Goal: Task Accomplishment & Management: Use online tool/utility

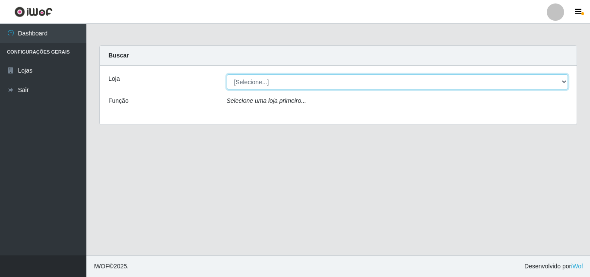
drag, startPoint x: 289, startPoint y: 78, endPoint x: 283, endPoint y: 85, distance: 8.6
click at [289, 78] on select "[Selecione...] BomQueSó Agreste - Loja 3" at bounding box center [397, 81] width 341 height 15
select select "215"
click at [227, 74] on select "[Selecione...] BomQueSó Agreste - Loja 3" at bounding box center [397, 81] width 341 height 15
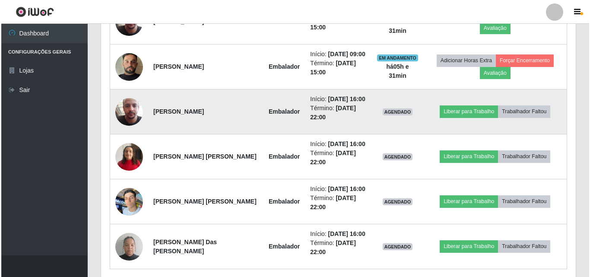
scroll to position [389, 0]
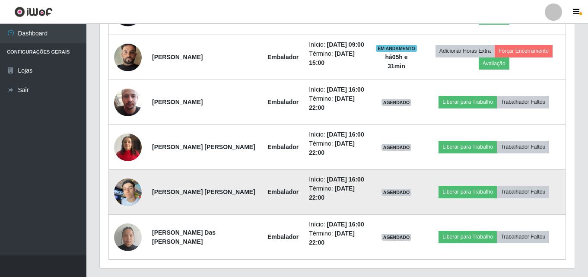
click at [136, 180] on td at bounding box center [128, 192] width 38 height 45
click at [132, 190] on img at bounding box center [128, 192] width 28 height 37
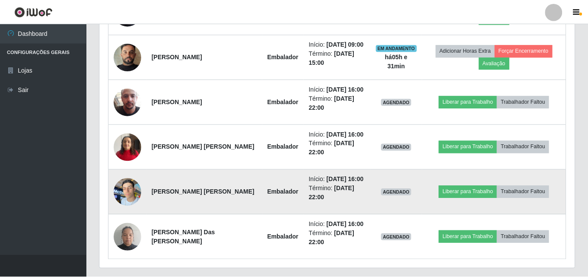
scroll to position [179, 470]
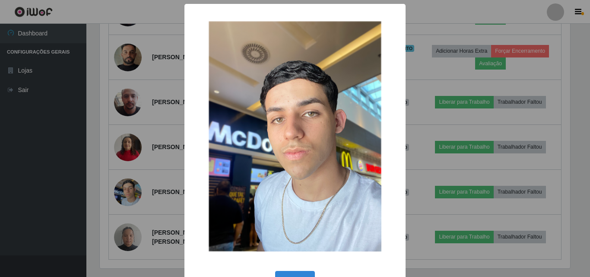
click at [139, 145] on div "× OK Cancel" at bounding box center [295, 138] width 590 height 277
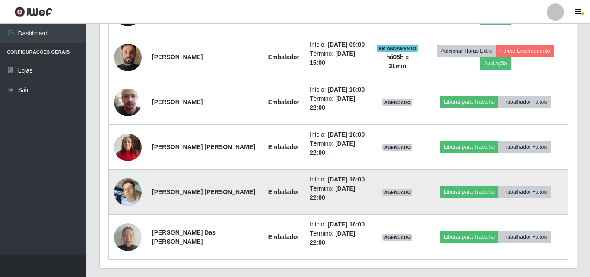
scroll to position [179, 474]
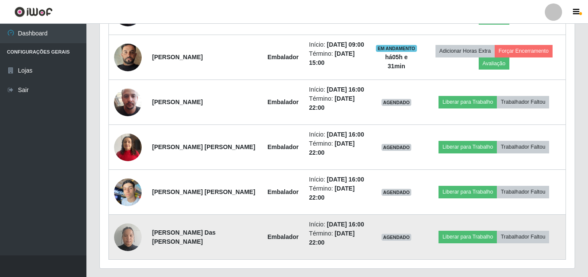
click at [130, 231] on img at bounding box center [128, 236] width 28 height 37
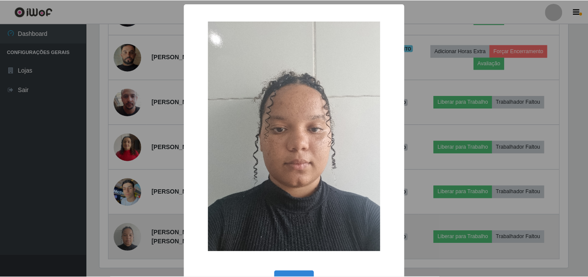
scroll to position [179, 470]
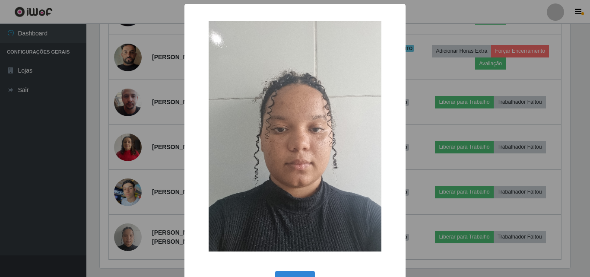
click at [149, 158] on div "× OK Cancel" at bounding box center [295, 138] width 590 height 277
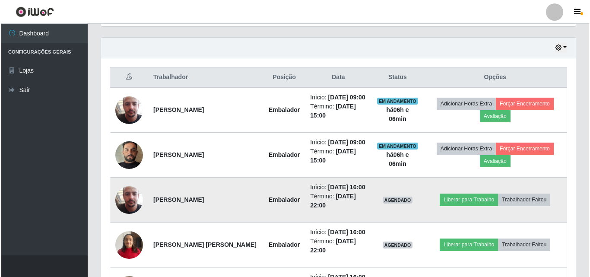
scroll to position [302, 0]
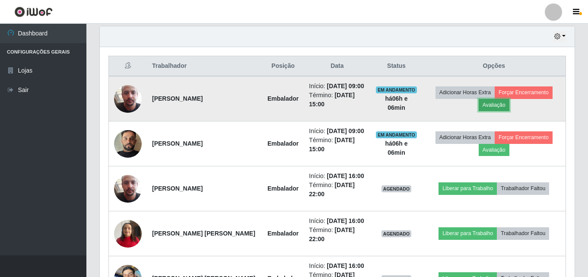
click at [491, 107] on button "Avaliação" at bounding box center [493, 105] width 31 height 12
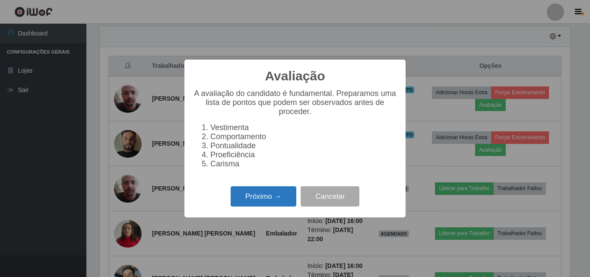
click at [270, 201] on button "Próximo →" at bounding box center [264, 196] width 66 height 20
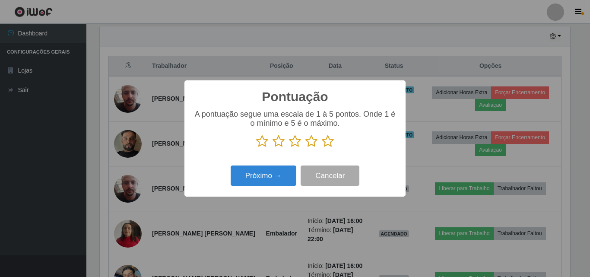
click at [327, 142] on icon at bounding box center [328, 141] width 12 height 13
click at [322, 148] on input "radio" at bounding box center [322, 148] width 0 height 0
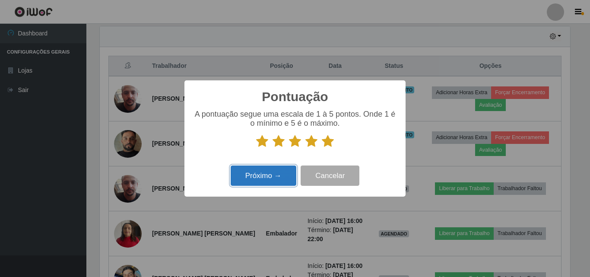
click at [282, 174] on button "Próximo →" at bounding box center [264, 175] width 66 height 20
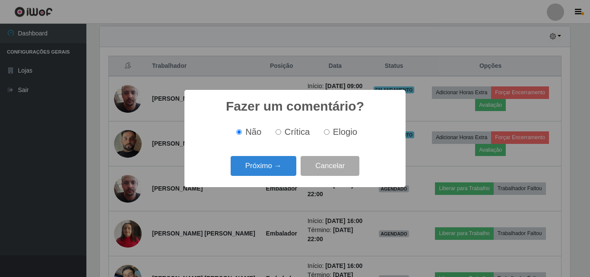
click at [324, 134] on input "Elogio" at bounding box center [327, 132] width 6 height 6
radio input "true"
click at [269, 171] on button "Próximo →" at bounding box center [264, 166] width 66 height 20
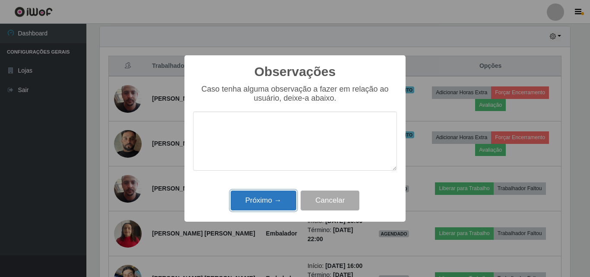
click at [262, 205] on button "Próximo →" at bounding box center [264, 200] width 66 height 20
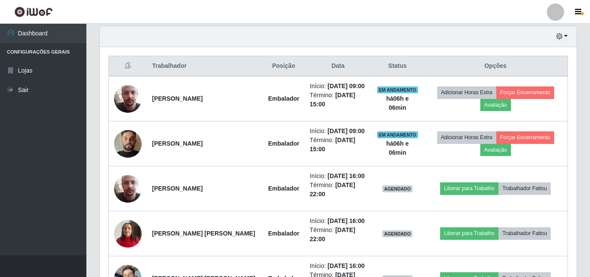
scroll to position [179, 474]
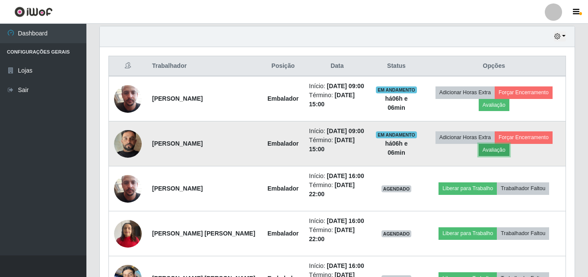
click at [499, 149] on button "Avaliação" at bounding box center [493, 150] width 31 height 12
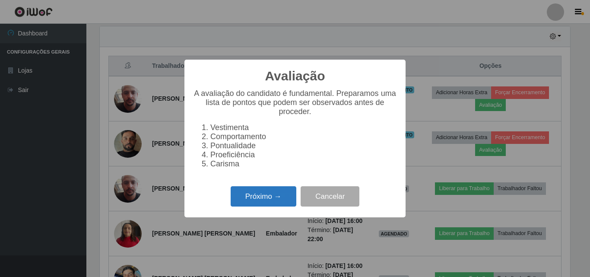
click at [280, 206] on button "Próximo →" at bounding box center [264, 196] width 66 height 20
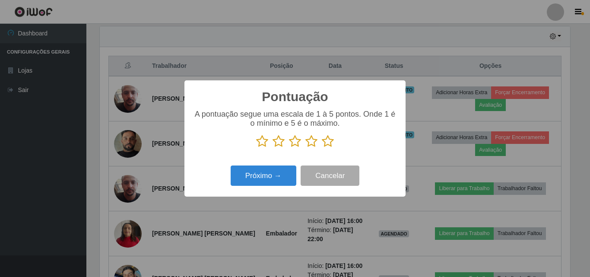
click at [329, 143] on icon at bounding box center [328, 141] width 12 height 13
click at [322, 148] on input "radio" at bounding box center [322, 148] width 0 height 0
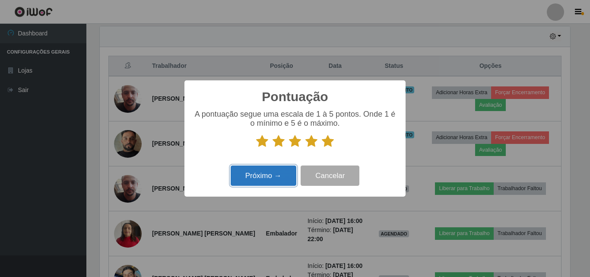
click at [279, 183] on button "Próximo →" at bounding box center [264, 175] width 66 height 20
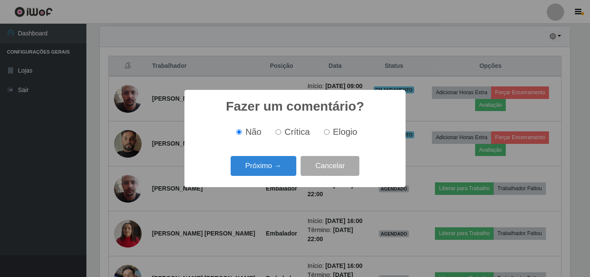
click at [333, 132] on span "Elogio" at bounding box center [345, 131] width 24 height 9
click at [329, 132] on input "Elogio" at bounding box center [327, 132] width 6 height 6
radio input "true"
click at [269, 162] on button "Próximo →" at bounding box center [264, 166] width 66 height 20
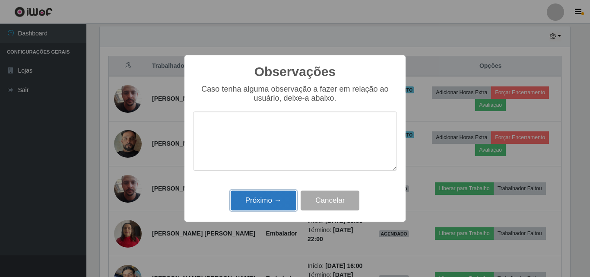
click at [267, 201] on button "Próximo →" at bounding box center [264, 200] width 66 height 20
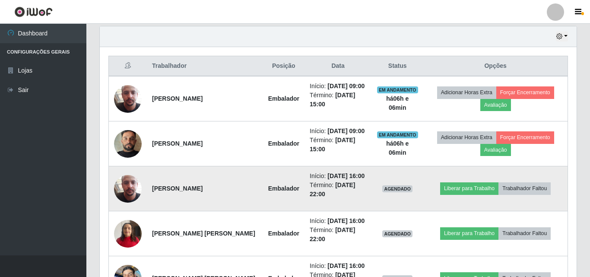
scroll to position [179, 474]
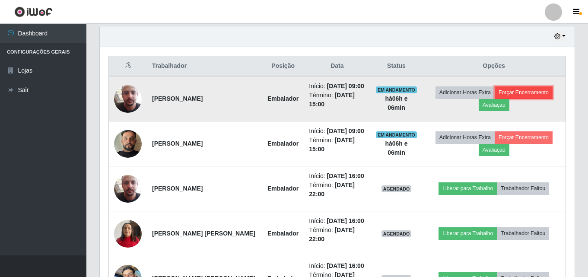
click at [521, 92] on button "Forçar Encerramento" at bounding box center [523, 92] width 58 height 12
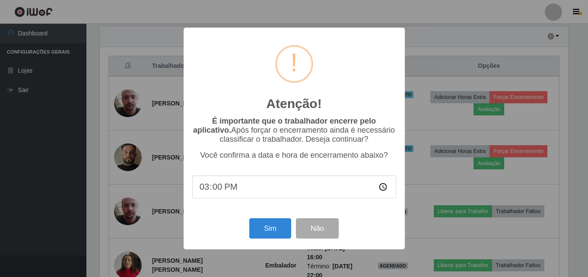
scroll to position [179, 470]
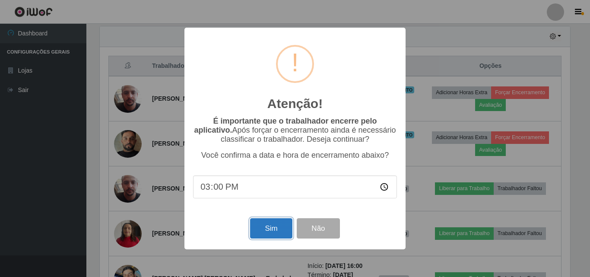
click at [268, 237] on button "Sim" at bounding box center [271, 228] width 42 height 20
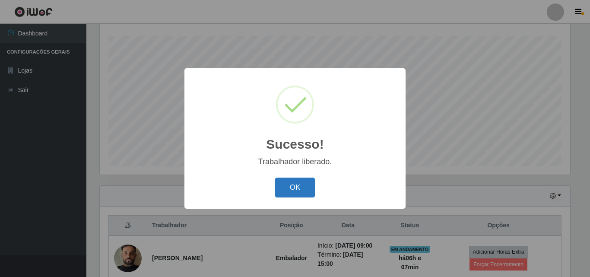
click at [297, 193] on button "OK" at bounding box center [295, 187] width 40 height 20
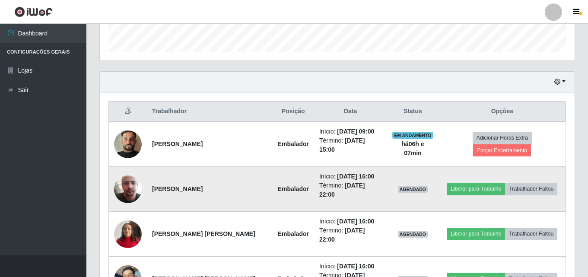
scroll to position [272, 0]
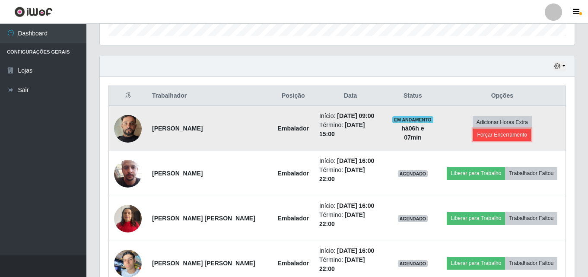
click at [531, 129] on button "Forçar Encerramento" at bounding box center [502, 135] width 58 height 12
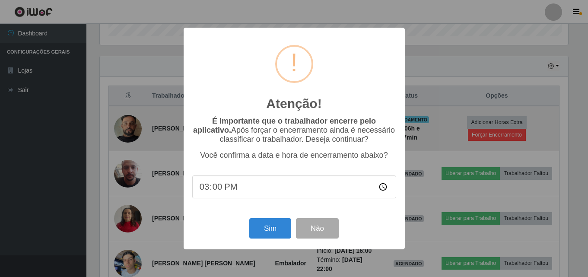
scroll to position [179, 470]
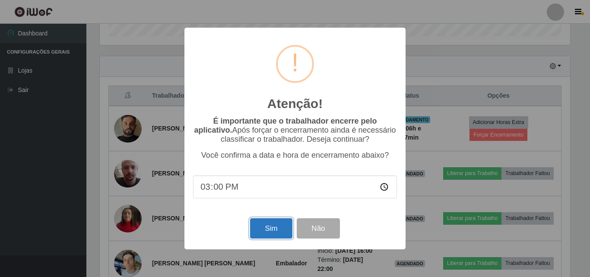
click at [264, 230] on button "Sim" at bounding box center [271, 228] width 42 height 20
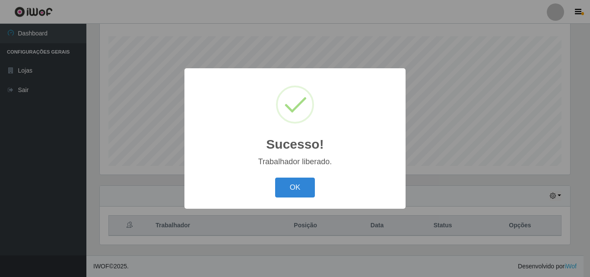
scroll to position [0, 0]
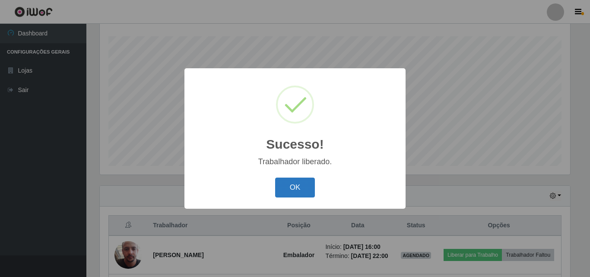
click at [295, 186] on button "OK" at bounding box center [295, 187] width 40 height 20
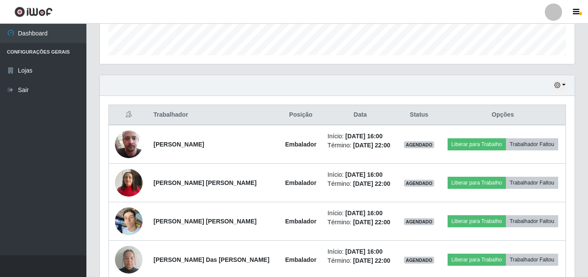
scroll to position [297, 0]
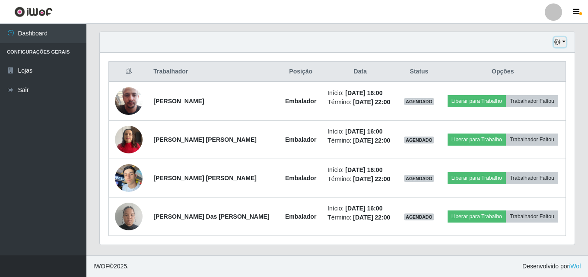
click at [563, 42] on button "button" at bounding box center [559, 42] width 12 height 10
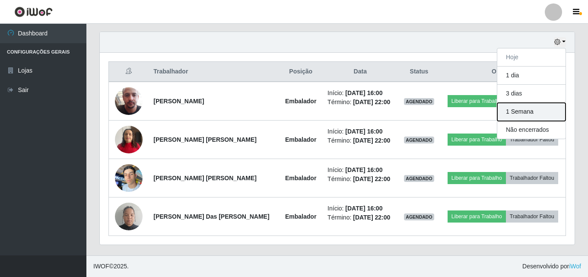
click at [533, 119] on button "1 Semana" at bounding box center [531, 112] width 68 height 18
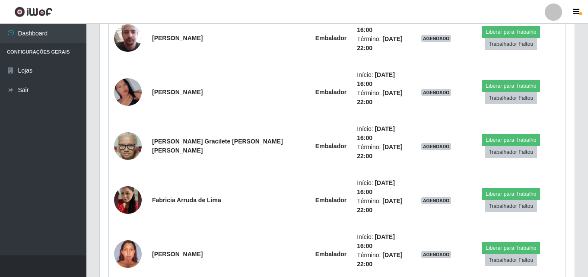
scroll to position [1894, 0]
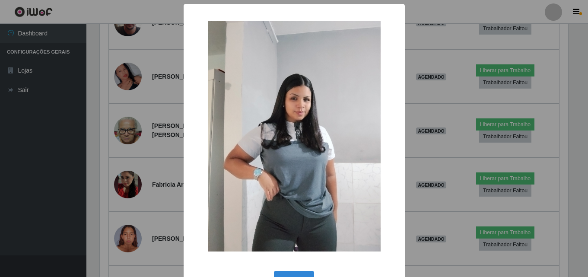
scroll to position [179, 470]
click at [134, 125] on div "× OK Cancel" at bounding box center [295, 138] width 590 height 277
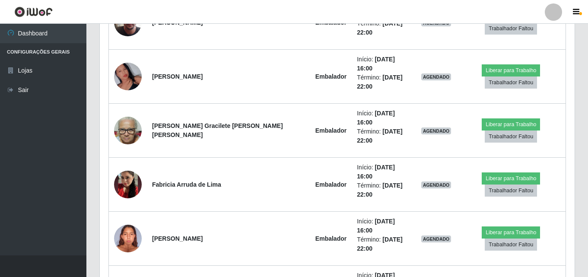
scroll to position [179, 474]
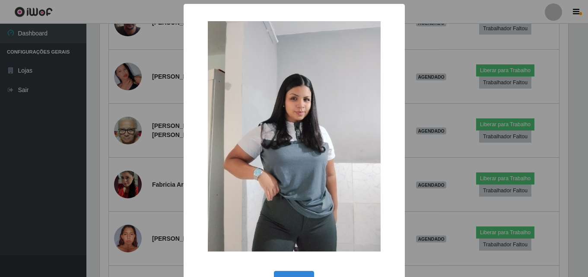
scroll to position [179, 470]
click at [147, 126] on div "× OK Cancel" at bounding box center [295, 138] width 590 height 277
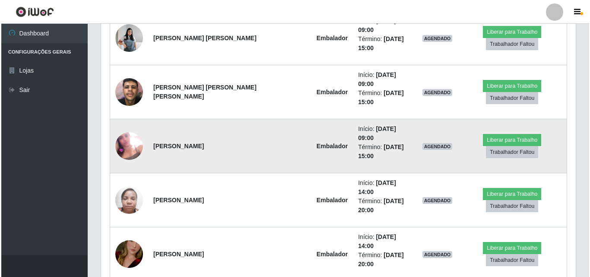
scroll to position [2326, 0]
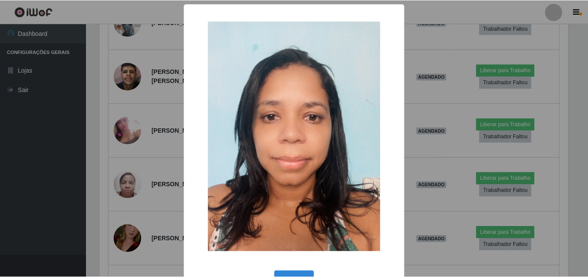
scroll to position [29, 0]
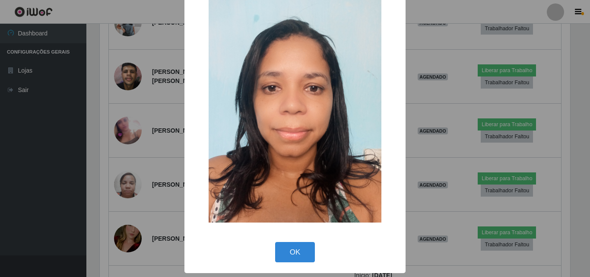
click at [133, 145] on div "× OK Cancel" at bounding box center [295, 138] width 590 height 277
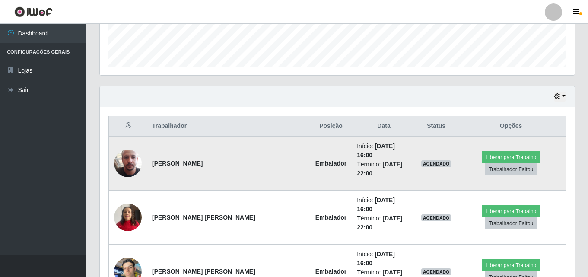
scroll to position [259, 0]
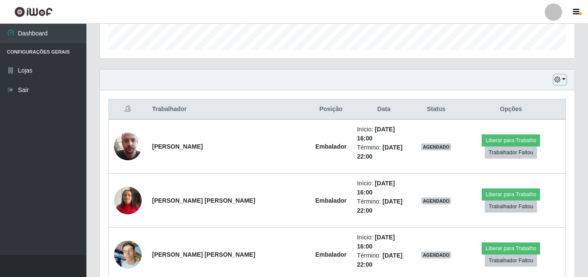
click at [560, 81] on icon "button" at bounding box center [557, 79] width 6 height 6
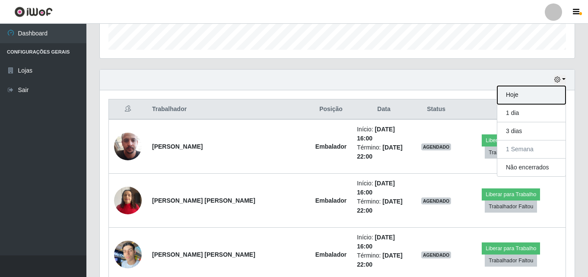
click at [534, 97] on button "Hoje" at bounding box center [531, 95] width 68 height 18
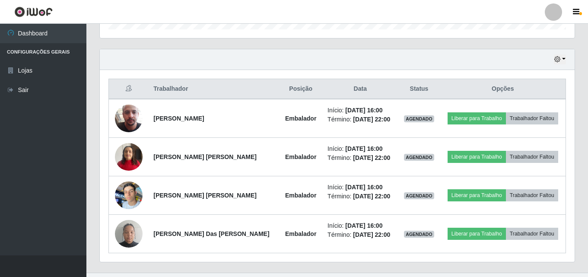
scroll to position [297, 0]
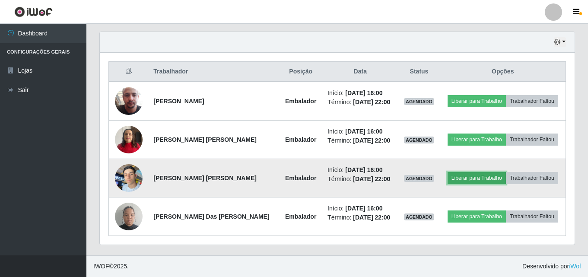
click at [460, 179] on button "Liberar para Trabalho" at bounding box center [476, 178] width 58 height 12
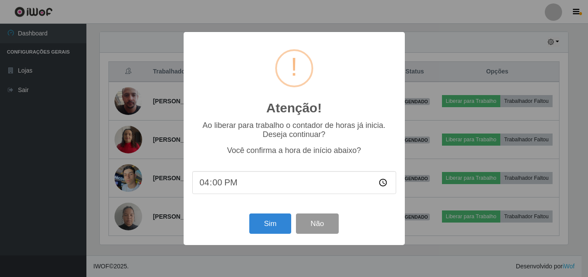
scroll to position [179, 470]
click at [282, 232] on button "Sim" at bounding box center [271, 223] width 42 height 20
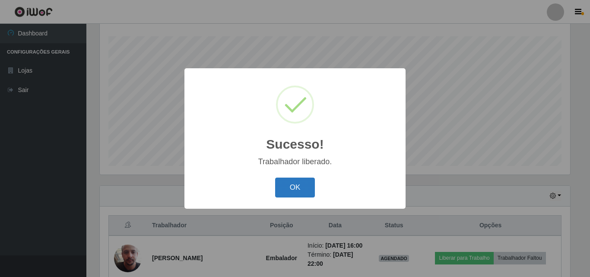
click at [293, 186] on button "OK" at bounding box center [295, 187] width 40 height 20
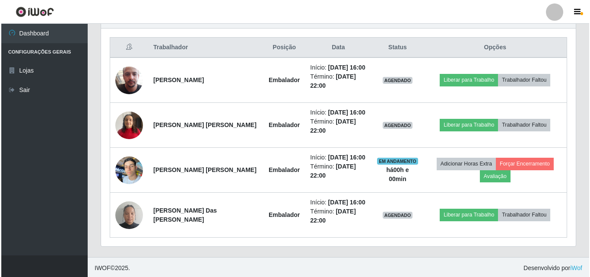
scroll to position [322, 0]
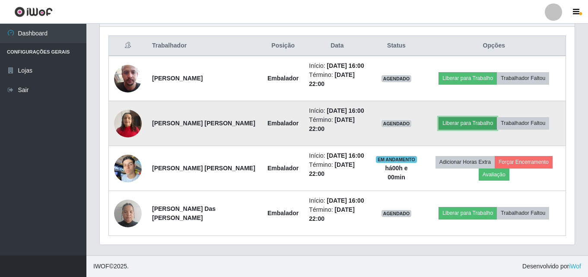
click at [461, 123] on button "Liberar para Trabalho" at bounding box center [467, 123] width 58 height 12
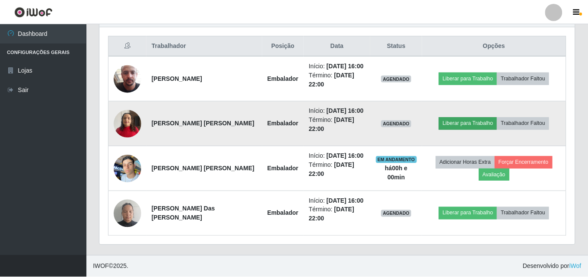
scroll to position [179, 470]
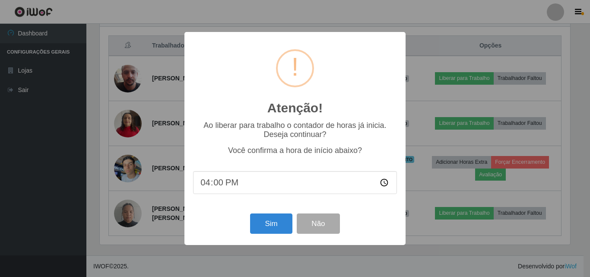
click at [270, 236] on div "Sim Não" at bounding box center [295, 223] width 204 height 25
click at [272, 224] on button "Sim" at bounding box center [271, 223] width 42 height 20
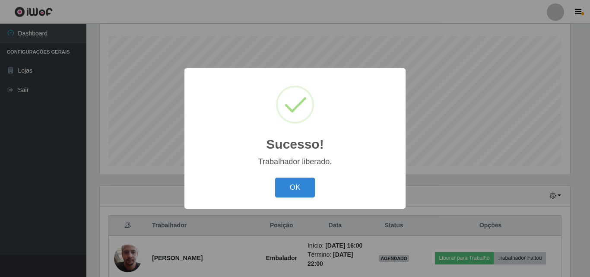
click at [317, 193] on div "OK Cancel" at bounding box center [295, 187] width 204 height 25
click at [302, 190] on button "OK" at bounding box center [295, 187] width 40 height 20
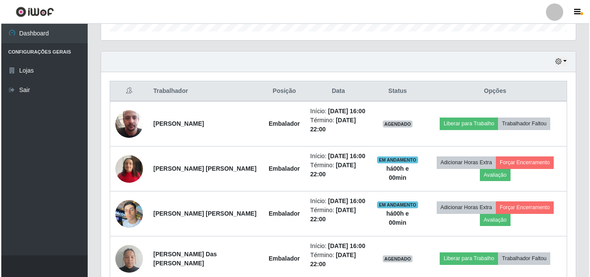
scroll to position [322, 0]
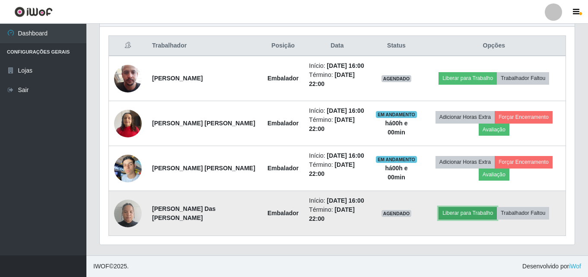
click at [445, 212] on button "Liberar para Trabalho" at bounding box center [467, 213] width 58 height 12
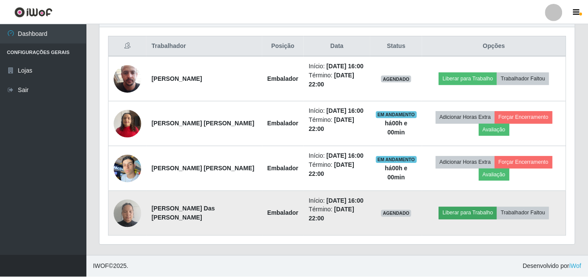
scroll to position [179, 470]
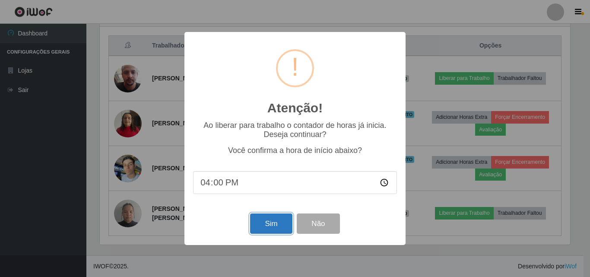
click at [253, 225] on button "Sim" at bounding box center [271, 223] width 42 height 20
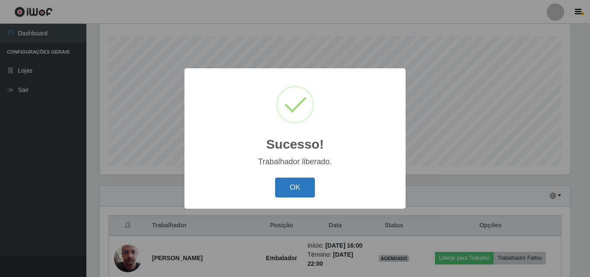
click at [294, 191] on button "OK" at bounding box center [295, 187] width 40 height 20
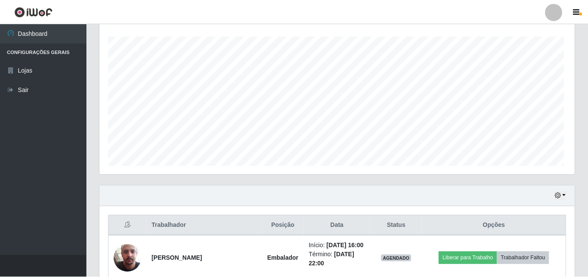
scroll to position [179, 474]
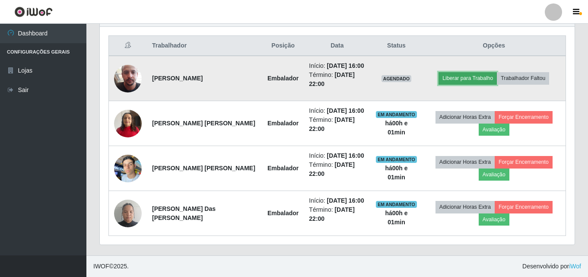
click at [460, 76] on button "Liberar para Trabalho" at bounding box center [467, 78] width 58 height 12
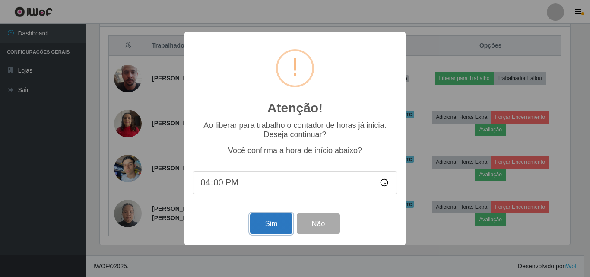
click at [263, 230] on button "Sim" at bounding box center [271, 223] width 42 height 20
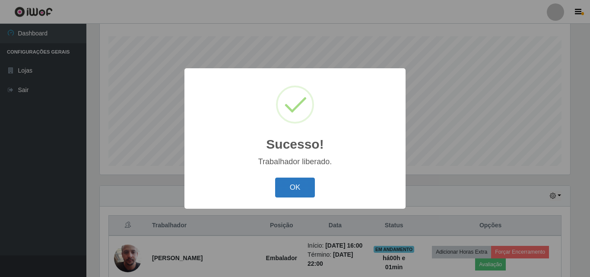
click at [297, 183] on button "OK" at bounding box center [295, 187] width 40 height 20
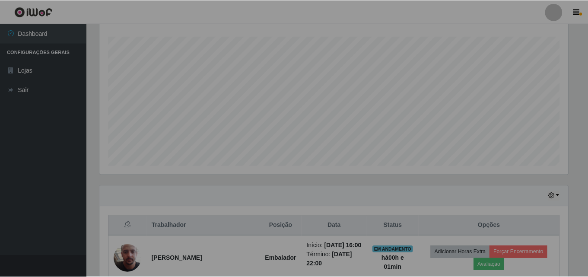
scroll to position [431518, 431223]
